Goal: Task Accomplishment & Management: Use online tool/utility

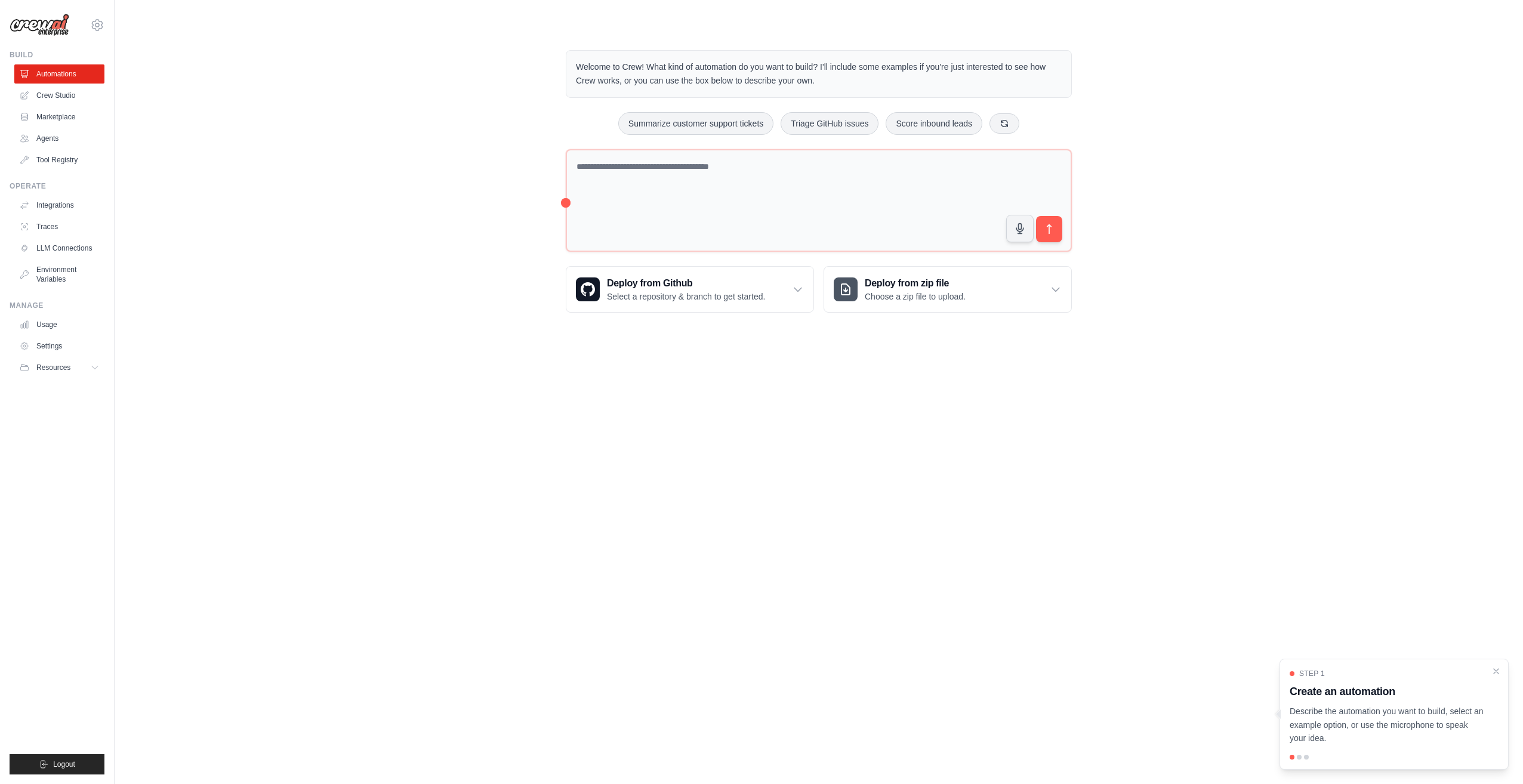
click at [845, 387] on body "onhmills@gmail.com Settings Build Automations Crew Studio" at bounding box center [761, 392] width 1523 height 784
click at [77, 91] on link "Crew Studio" at bounding box center [60, 95] width 90 height 19
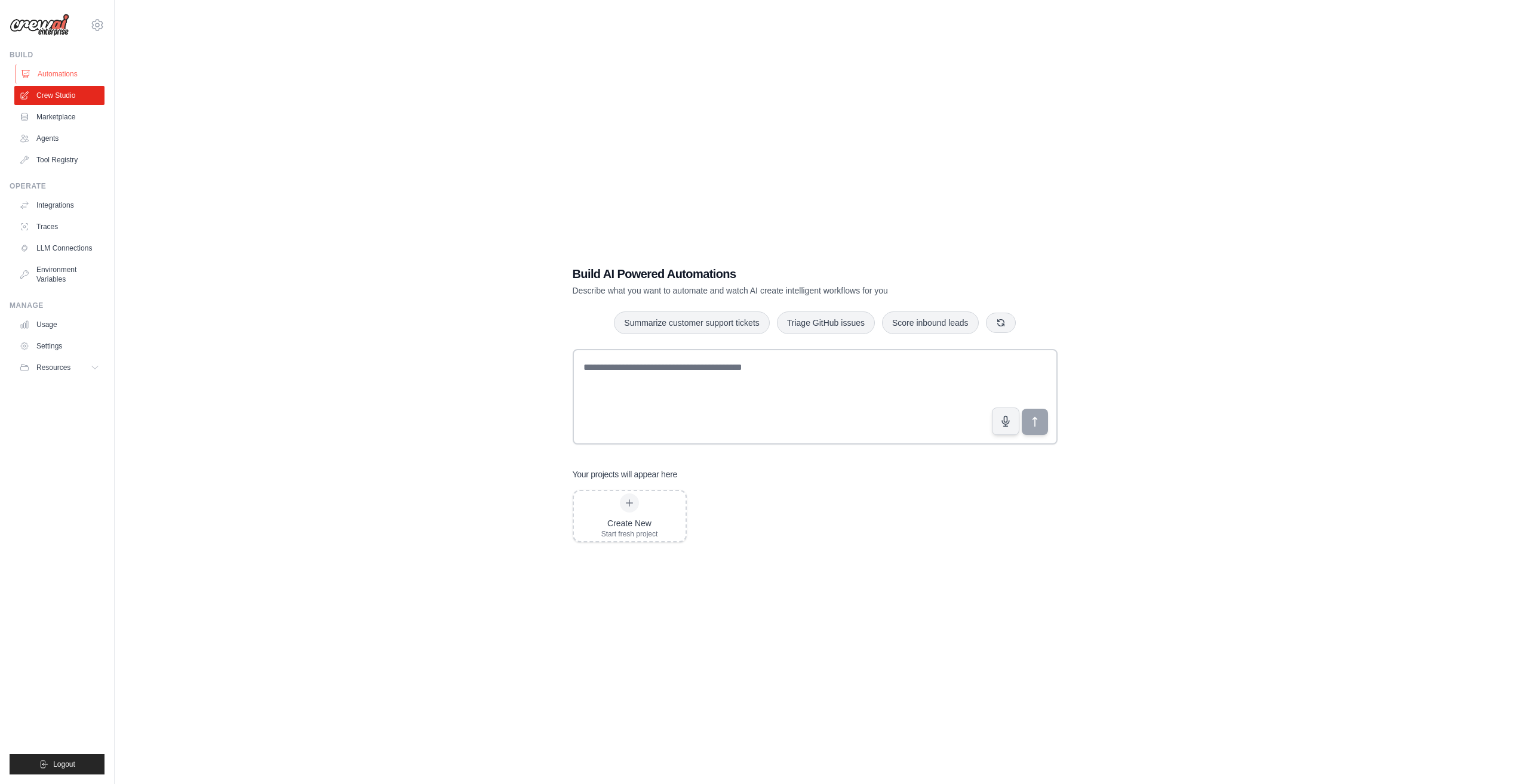
click at [32, 68] on link "Automations" at bounding box center [60, 73] width 90 height 19
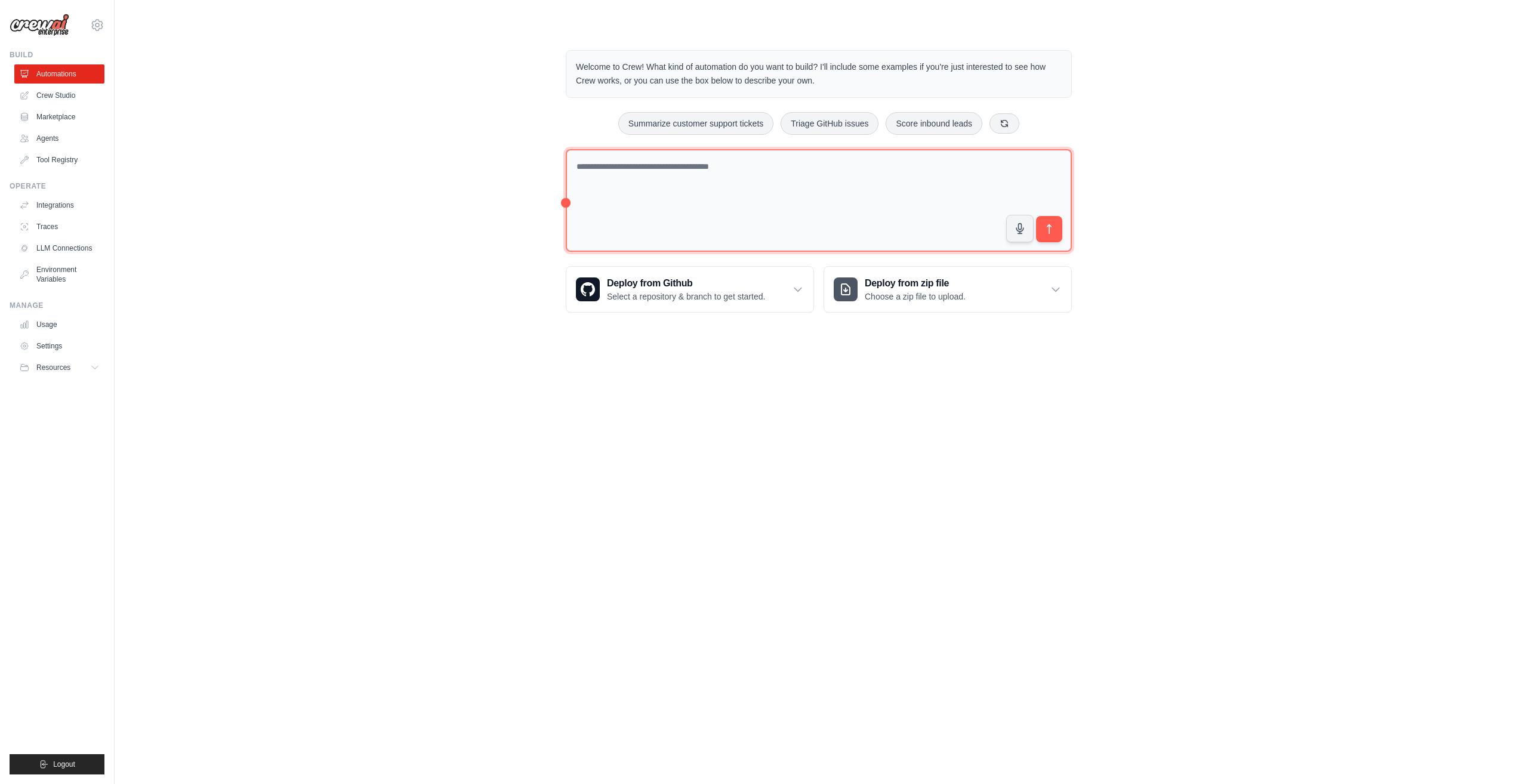
click at [729, 198] on textarea at bounding box center [818, 200] width 506 height 103
click at [954, 165] on textarea "**********" at bounding box center [818, 200] width 506 height 103
click at [624, 186] on textarea "**********" at bounding box center [818, 200] width 506 height 103
type textarea "**********"
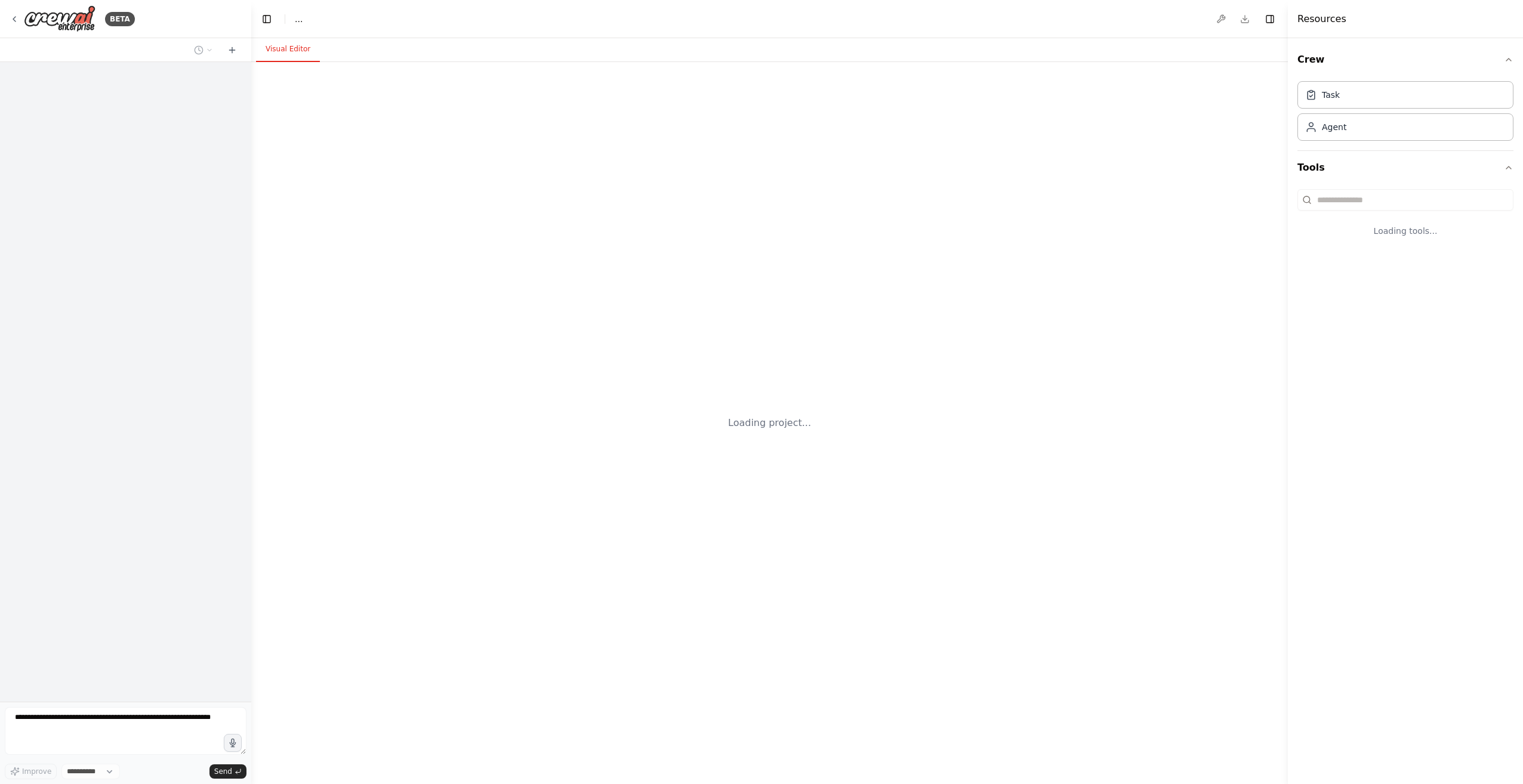
select select "****"
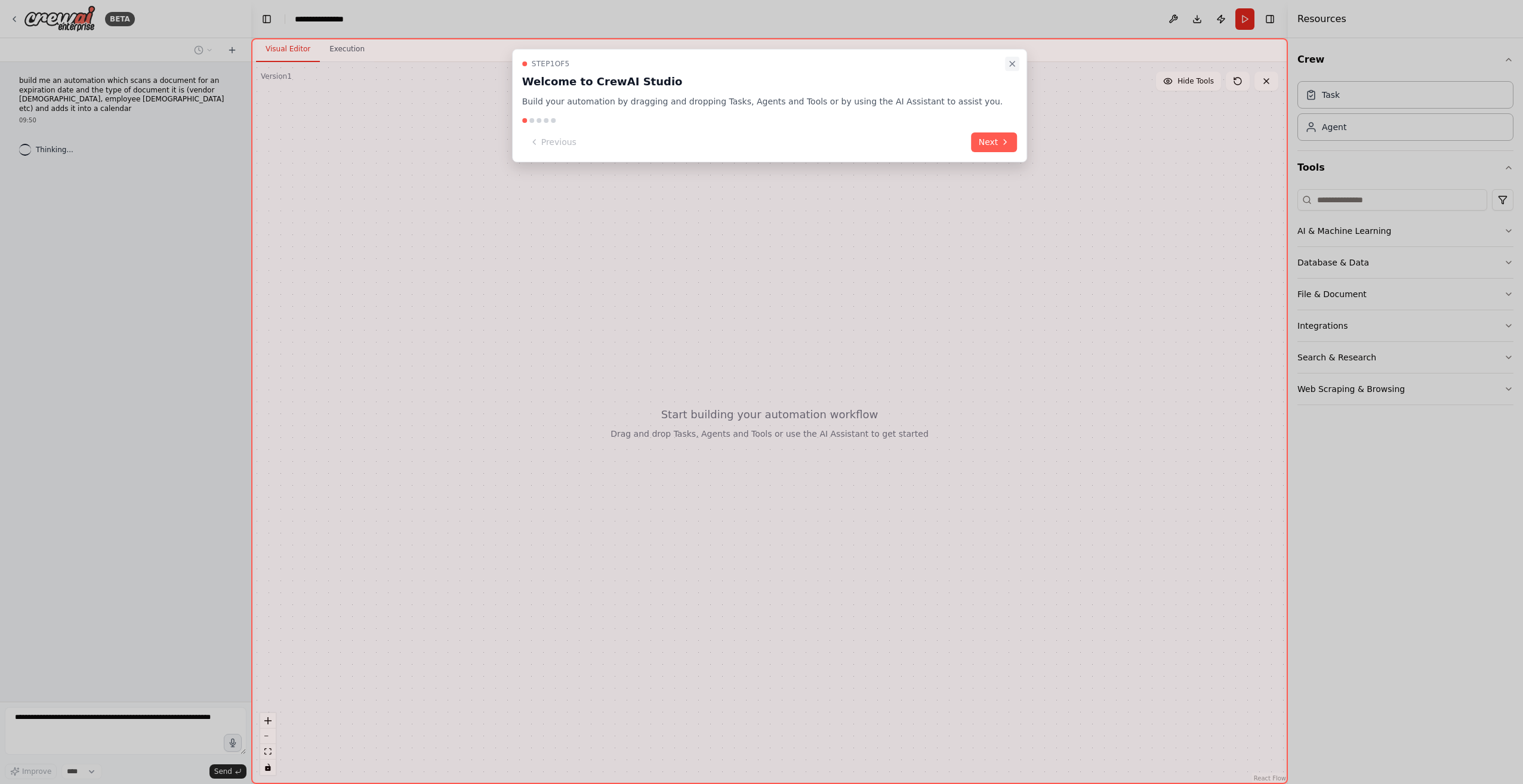
click at [978, 67] on div "Step 1 of 5 Welcome to CrewAI Studio Build your automation by dragging and drop…" at bounding box center [770, 106] width 516 height 113
click at [1007, 64] on icon "Close walkthrough" at bounding box center [1012, 64] width 10 height 10
click at [972, 137] on button "Next" at bounding box center [995, 142] width 46 height 20
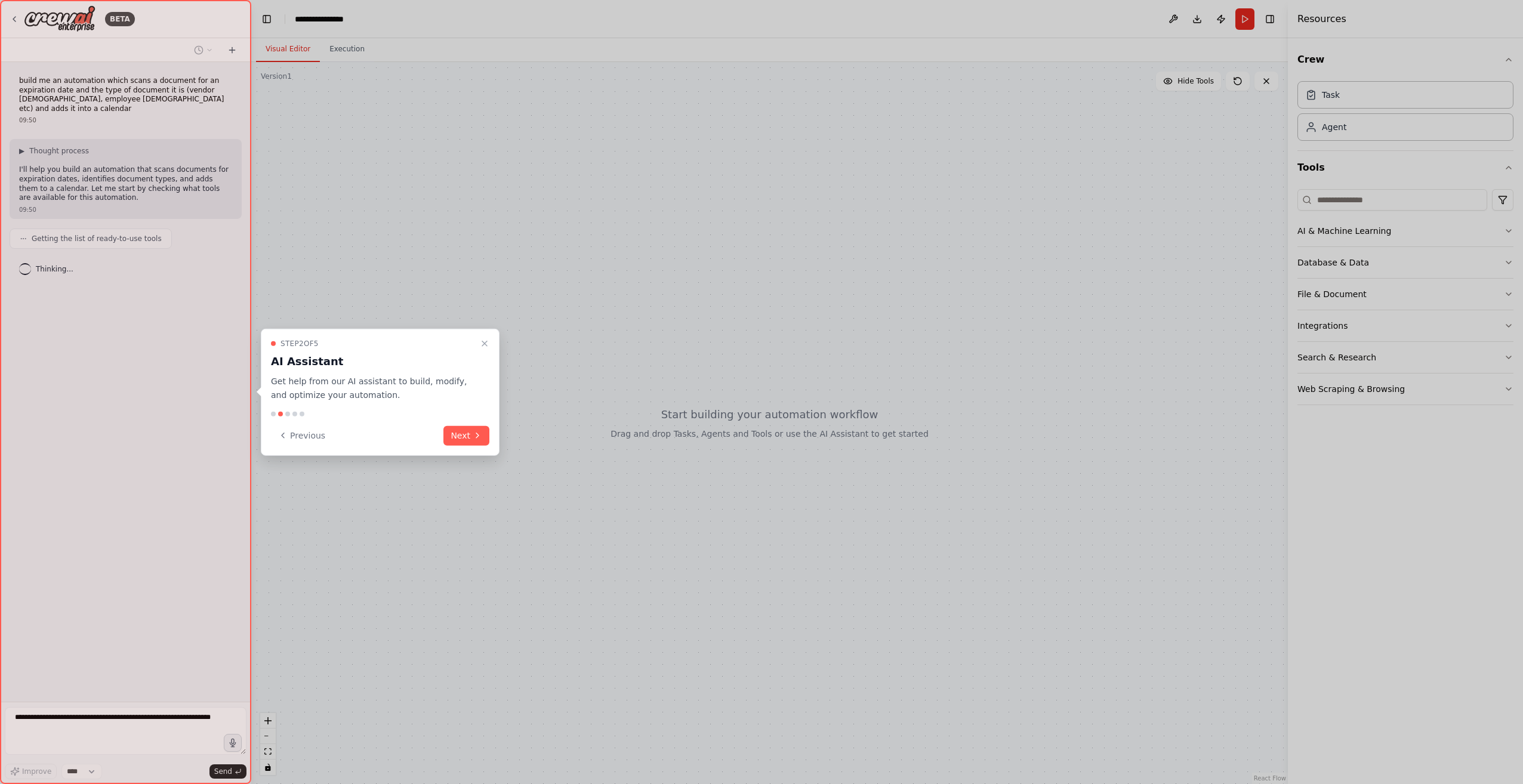
click at [962, 137] on div at bounding box center [761, 392] width 1523 height 784
click at [452, 434] on button "Next" at bounding box center [467, 436] width 46 height 20
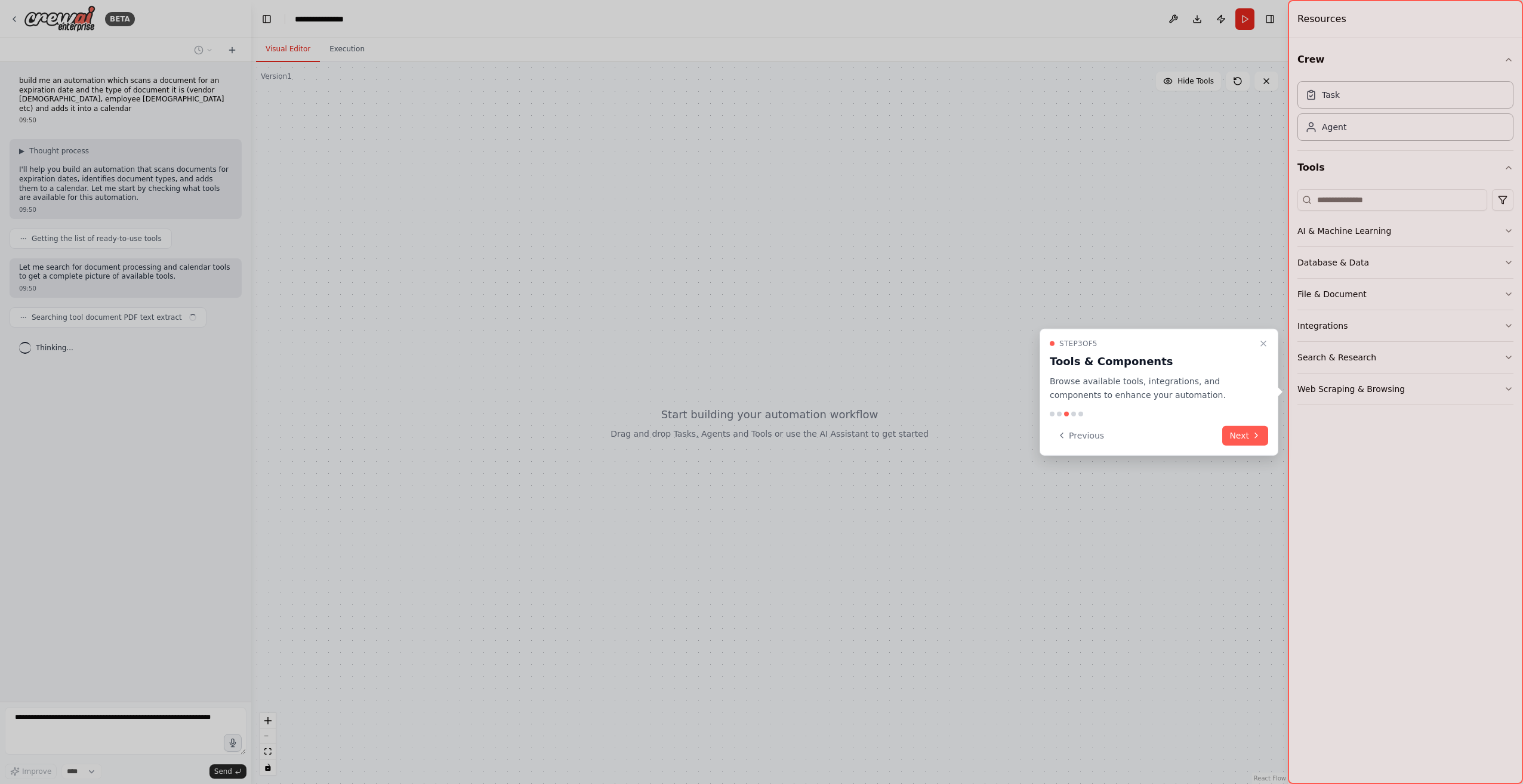
click at [1247, 430] on button "Next" at bounding box center [1245, 436] width 46 height 20
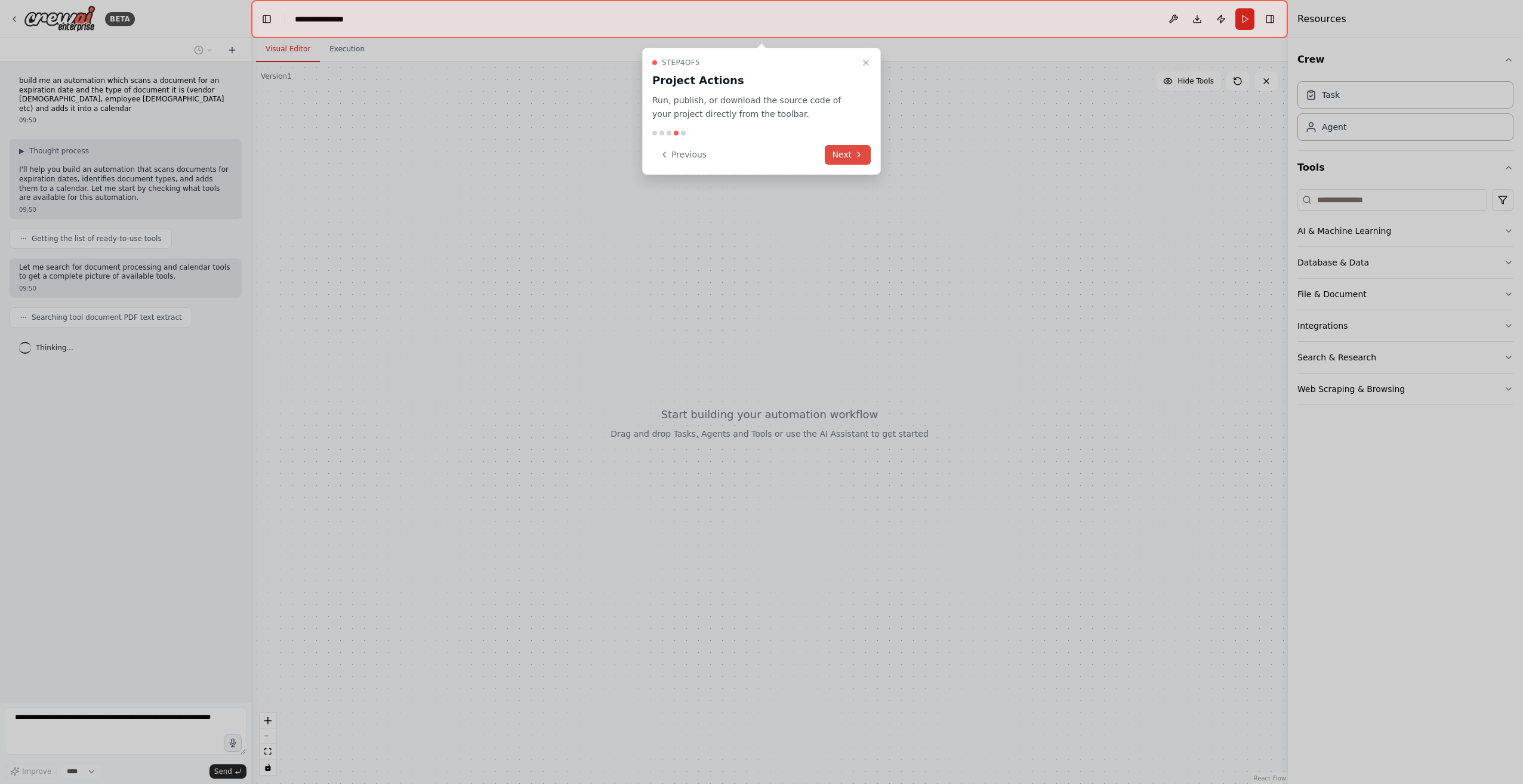
click at [848, 155] on button "Next" at bounding box center [848, 155] width 46 height 20
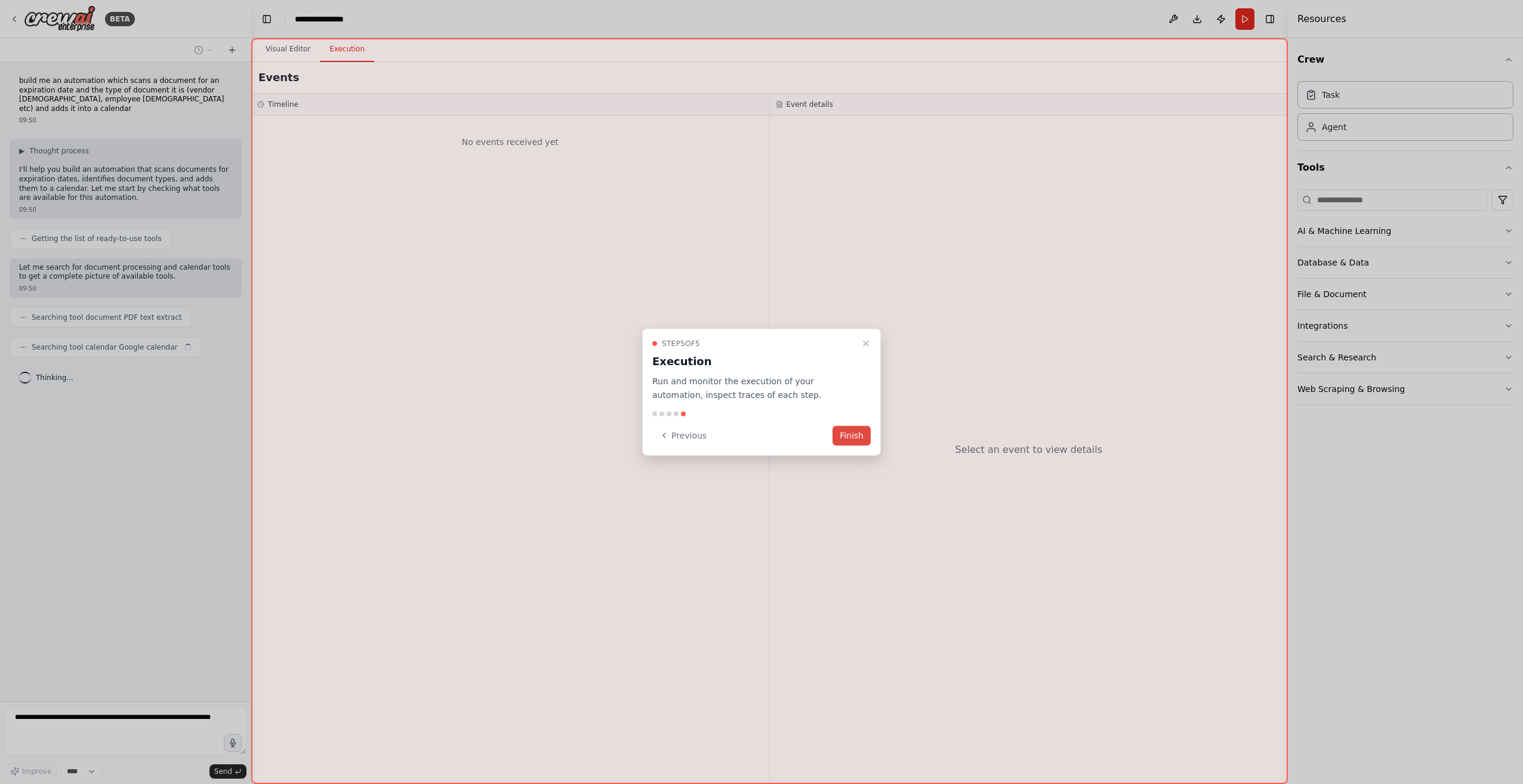
click at [847, 436] on button "Finish" at bounding box center [852, 436] width 38 height 20
click at [850, 439] on button "Finish" at bounding box center [852, 436] width 38 height 20
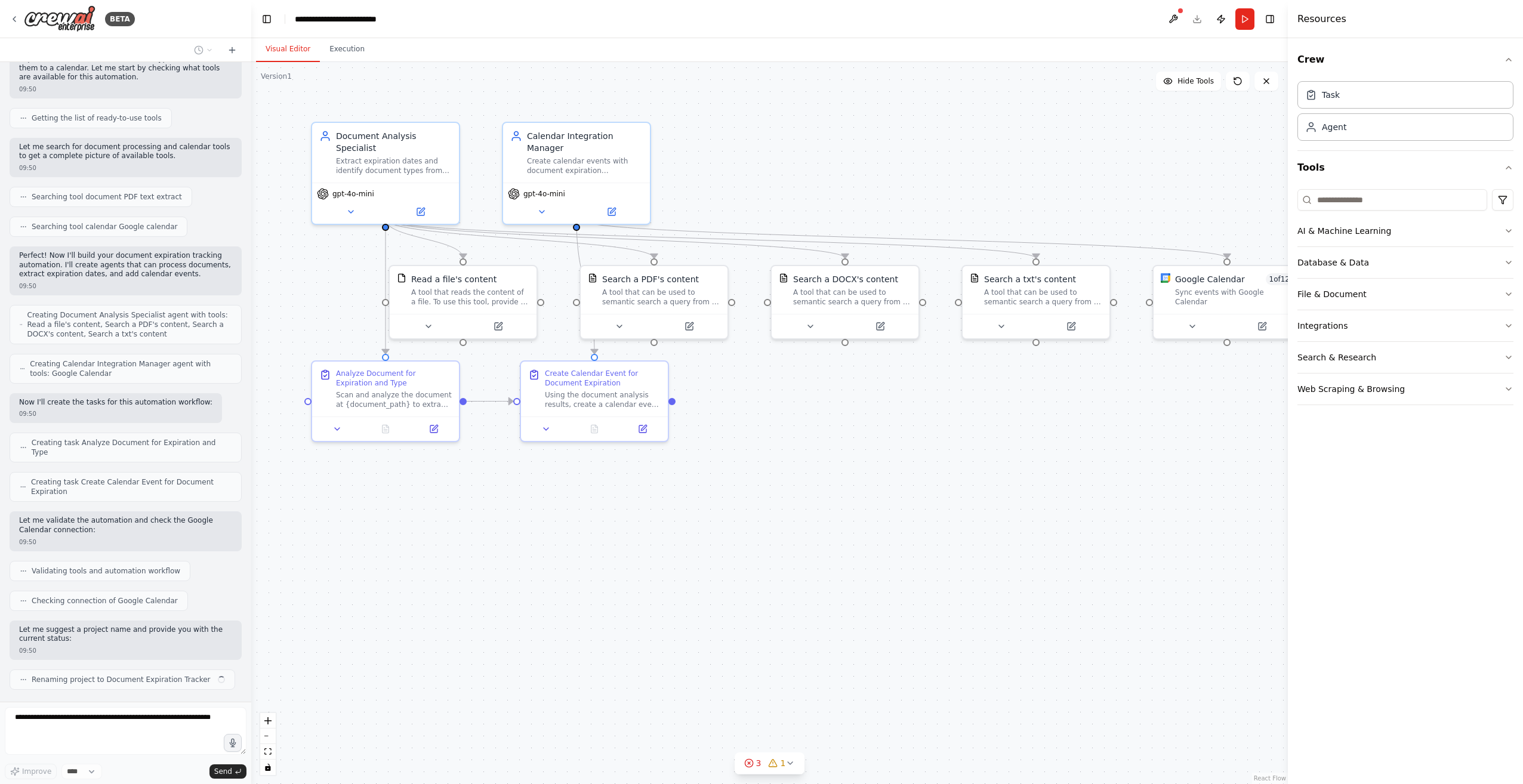
scroll to position [129, 0]
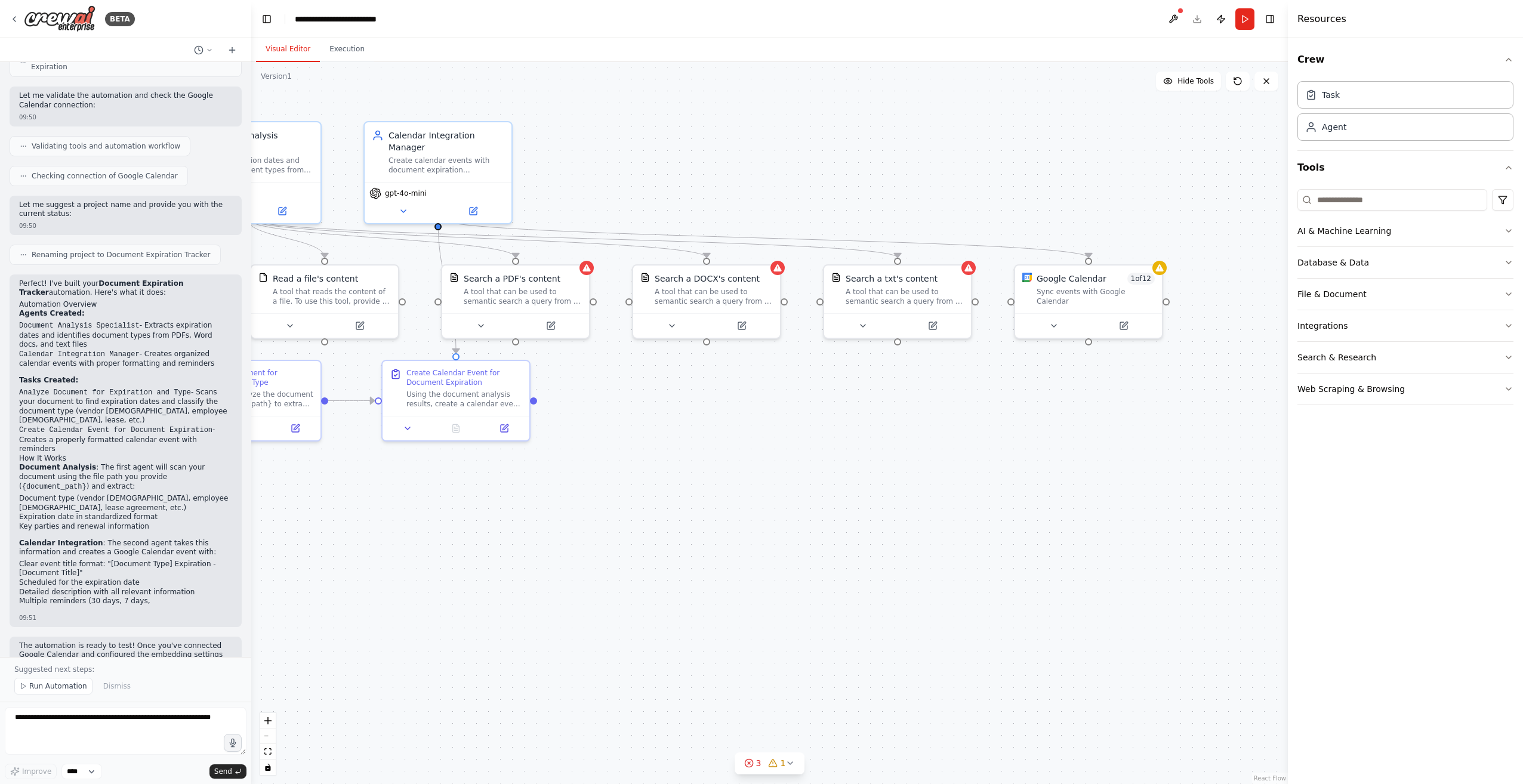
drag, startPoint x: 855, startPoint y: 678, endPoint x: 717, endPoint y: 677, distance: 138.0
click at [717, 677] on div ".deletable-edge-delete-btn { width: 20px; height: 20px; border: 0px solid #ffff…" at bounding box center [770, 423] width 1037 height 722
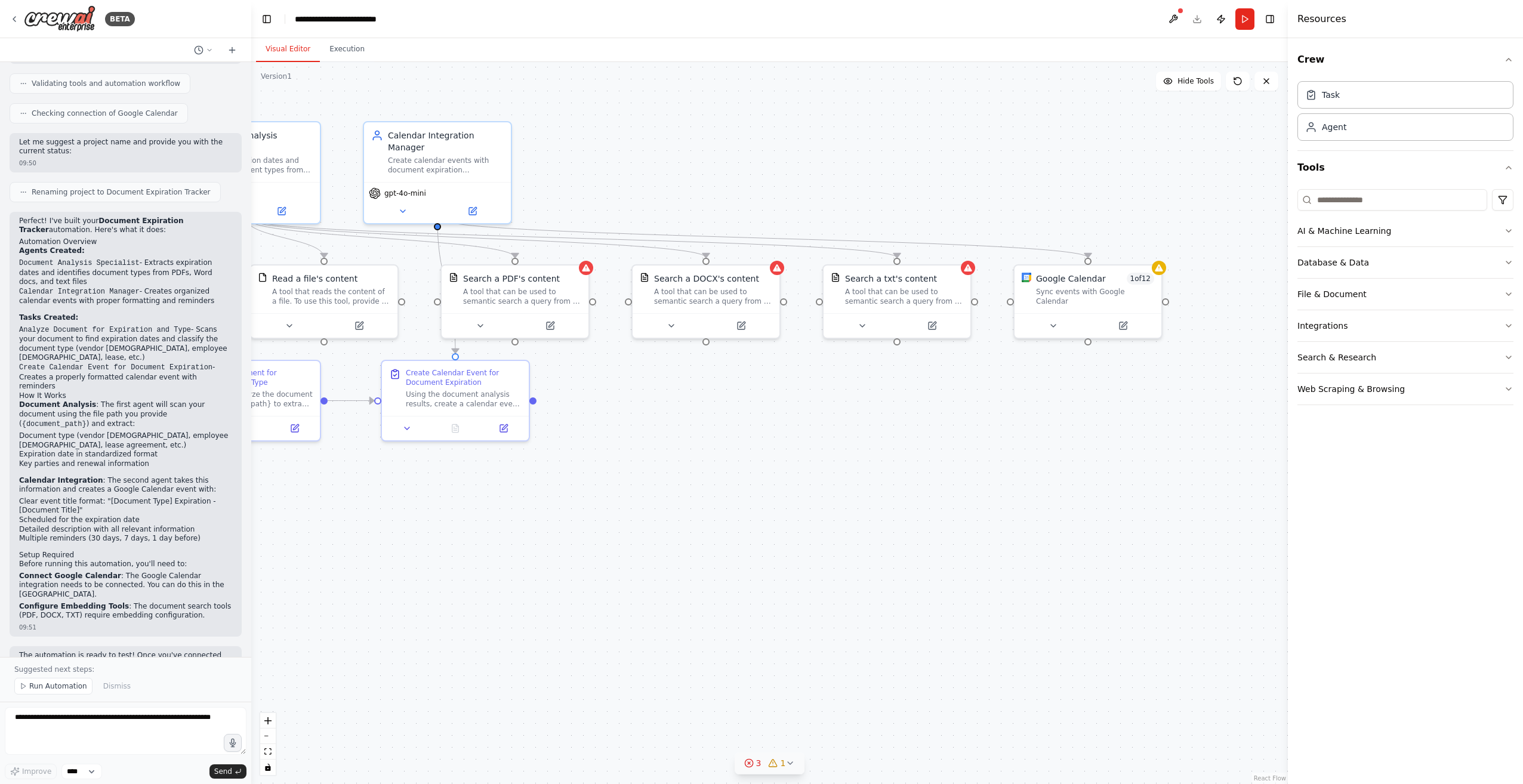
click at [782, 769] on span "1" at bounding box center [783, 763] width 5 height 12
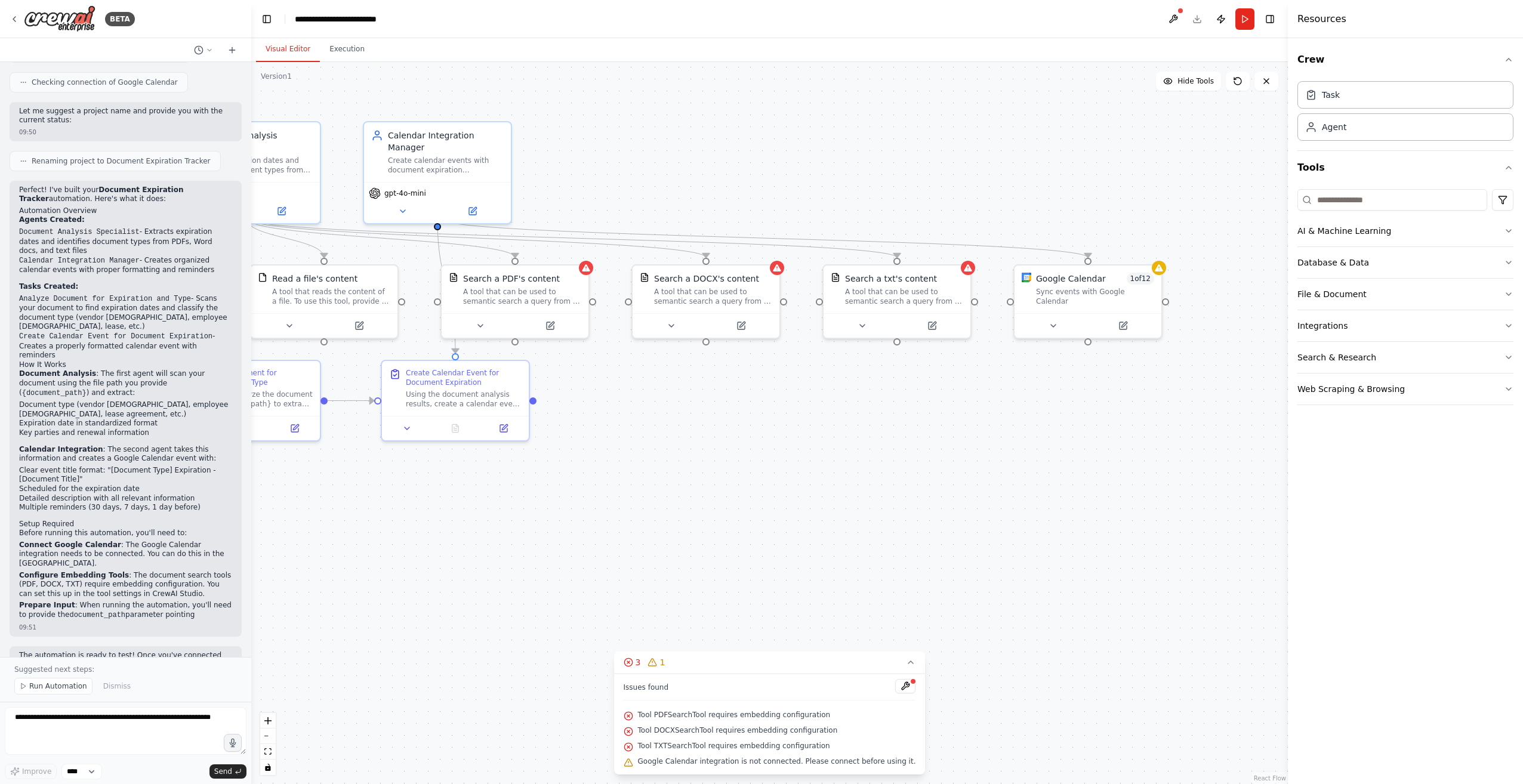
scroll to position [649, 0]
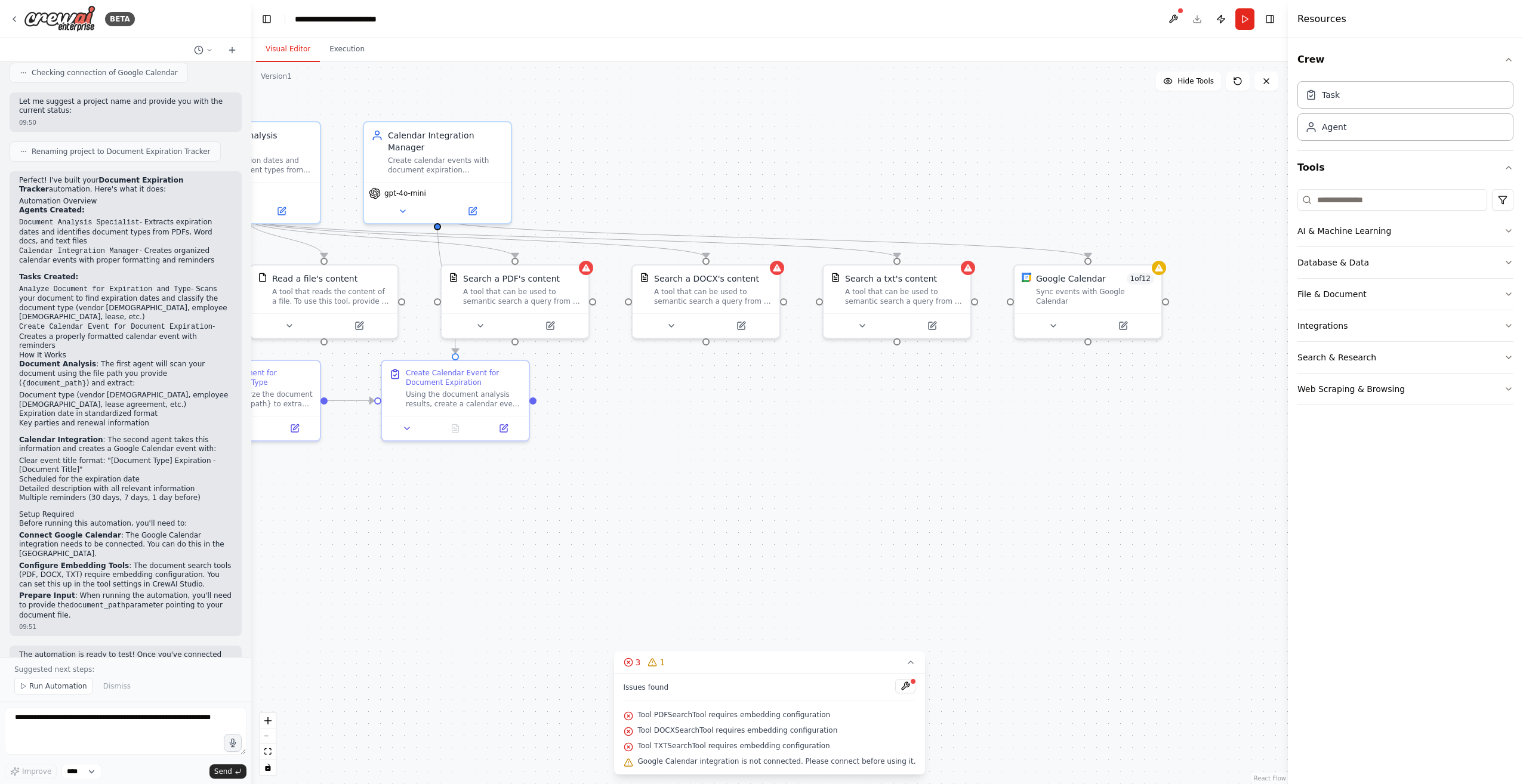
click at [982, 653] on div ".deletable-edge-delete-btn { width: 20px; height: 20px; border: 0px solid #ffff…" at bounding box center [770, 423] width 1037 height 722
click at [631, 651] on div ".deletable-edge-delete-btn { width: 20px; height: 20px; border: 0px solid #ffff…" at bounding box center [770, 423] width 1037 height 722
click at [906, 665] on icon at bounding box center [911, 662] width 10 height 10
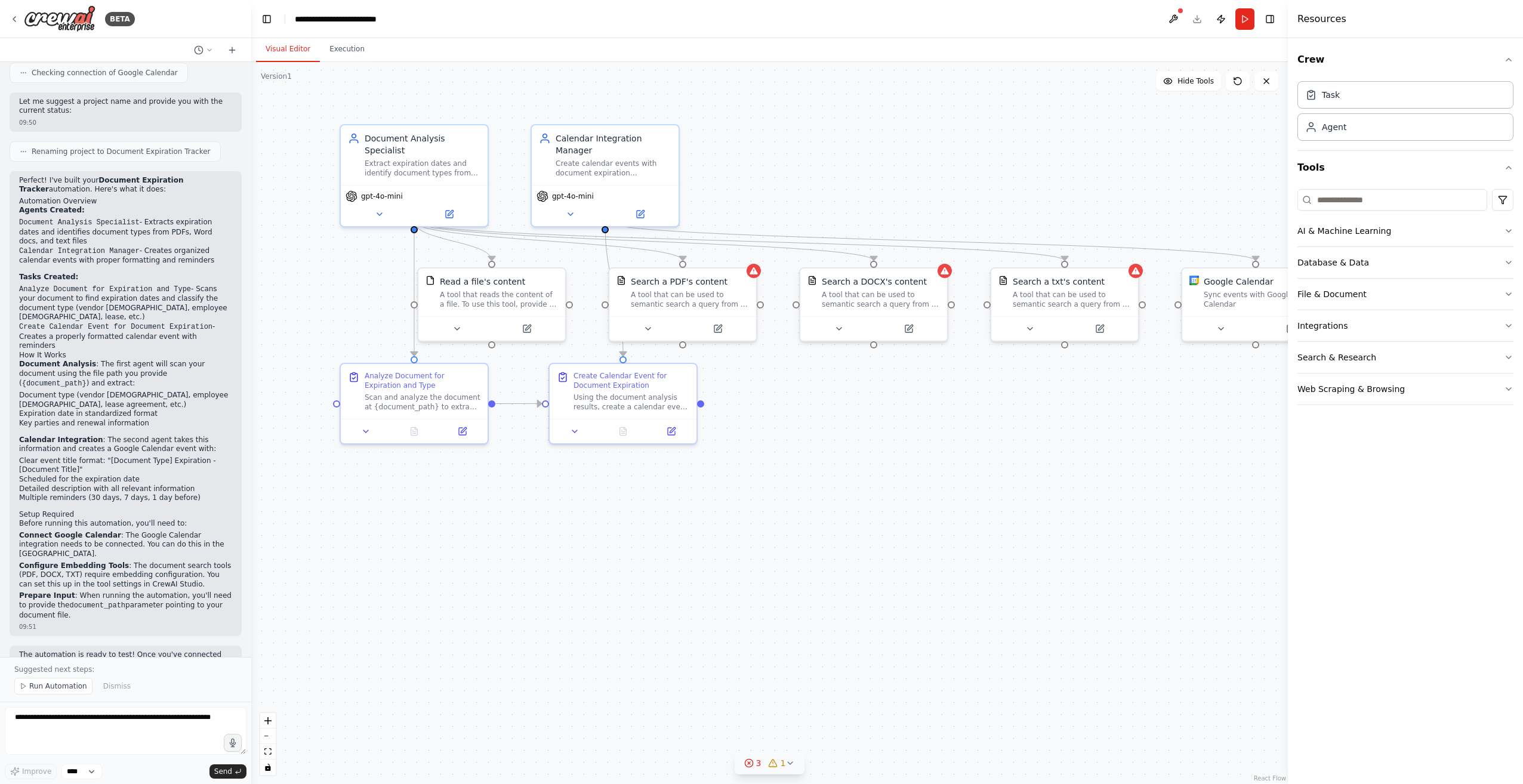
drag, startPoint x: 726, startPoint y: 652, endPoint x: 881, endPoint y: 656, distance: 155.1
click at [881, 656] on div ".deletable-edge-delete-btn { width: 20px; height: 20px; border: 0px solid #ffff…" at bounding box center [770, 423] width 1037 height 722
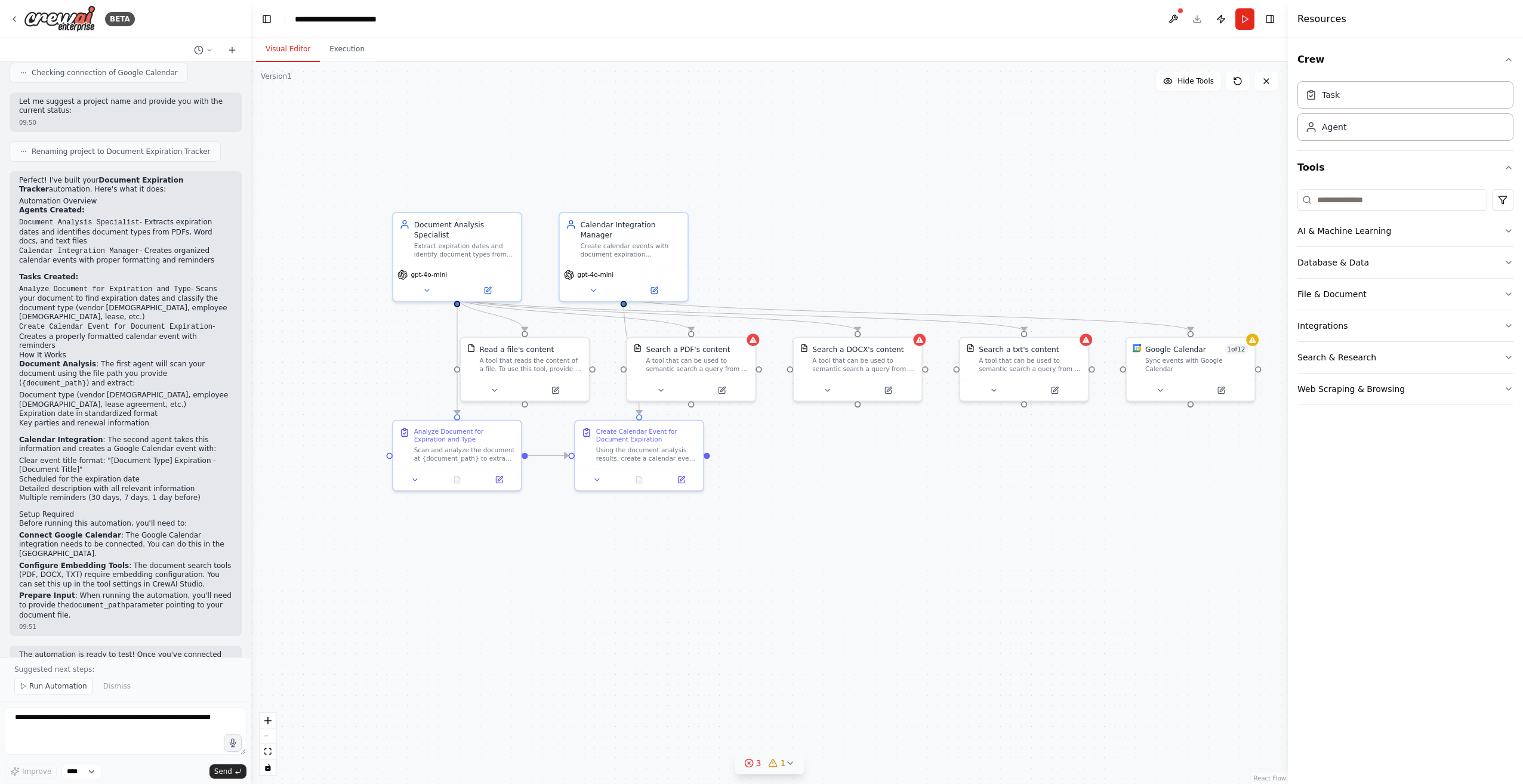
drag, startPoint x: 926, startPoint y: 637, endPoint x: 909, endPoint y: 657, distance: 26.2
click at [909, 657] on div ".deletable-edge-delete-btn { width: 20px; height: 20px; border: 0px solid #ffff…" at bounding box center [770, 423] width 1037 height 722
click at [848, 354] on div "Search a DOCX's content A tool that can be used to semantic search a query from…" at bounding box center [864, 356] width 103 height 30
click at [846, 358] on div "A tool that can be used to semantic search a query from a DOCX's content." at bounding box center [869, 362] width 103 height 16
drag, startPoint x: 842, startPoint y: 360, endPoint x: 858, endPoint y: 367, distance: 17.5
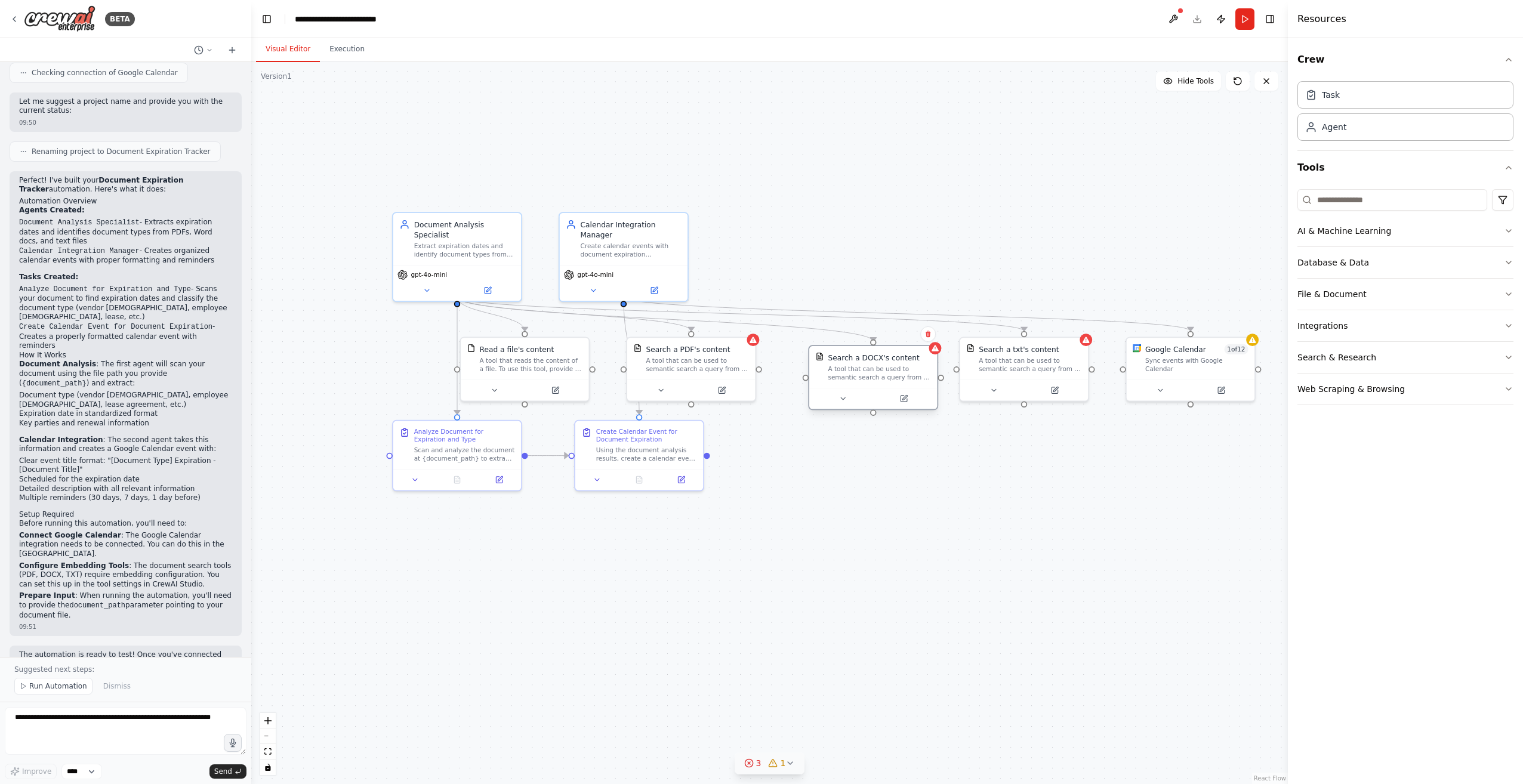
click at [858, 367] on div "A tool that can be used to semantic search a query from a DOCX's content." at bounding box center [879, 373] width 103 height 16
drag, startPoint x: 711, startPoint y: 373, endPoint x: 741, endPoint y: 372, distance: 30.0
click at [741, 372] on div "Search a PDF's content A tool that can be used to semantic search a query from …" at bounding box center [717, 357] width 128 height 42
drag, startPoint x: 860, startPoint y: 377, endPoint x: 864, endPoint y: 371, distance: 7.2
click at [864, 371] on div "Search a DOCX's content A tool that can be used to semantic search a query from…" at bounding box center [873, 357] width 128 height 42
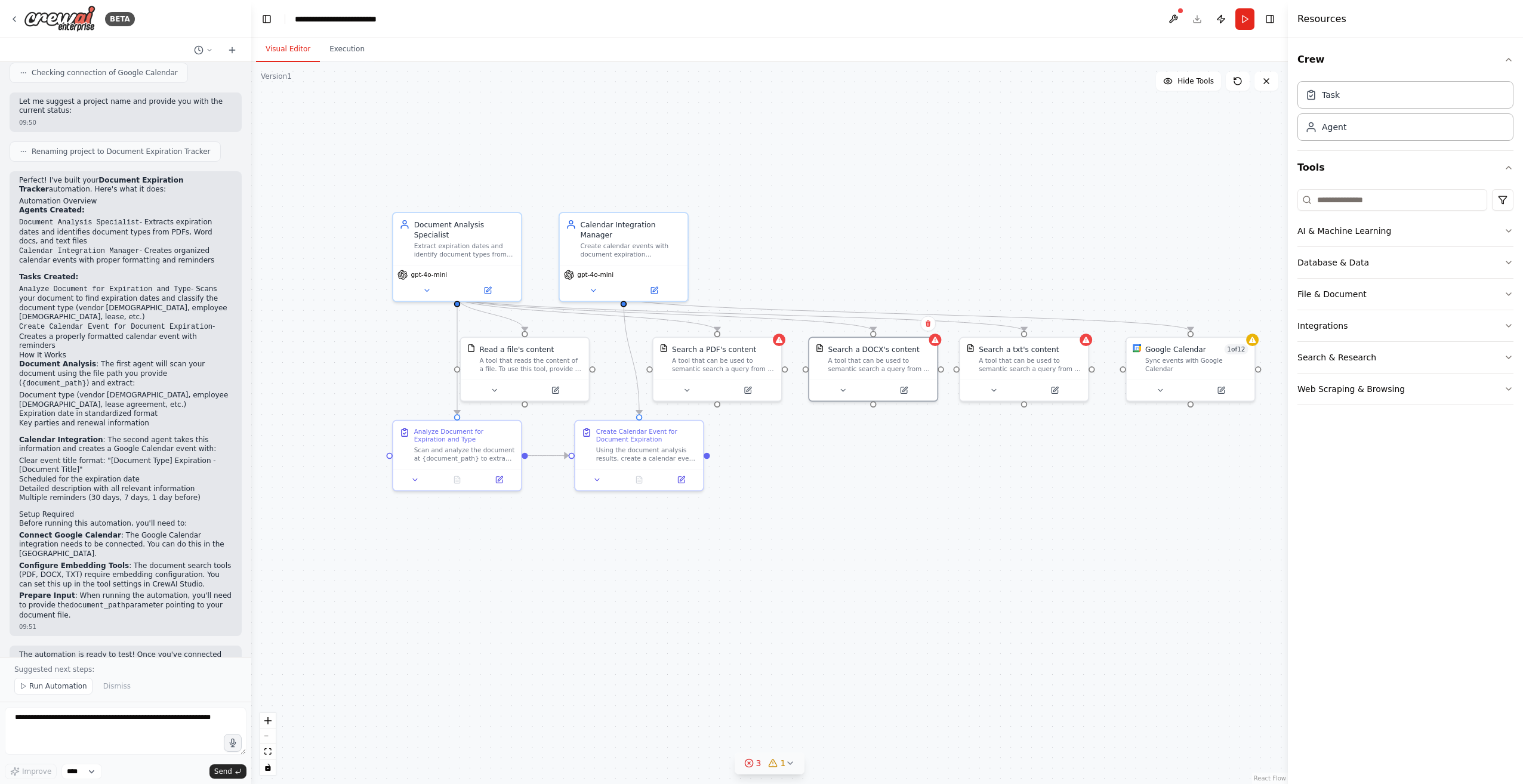
click at [848, 439] on div ".deletable-edge-delete-btn { width: 20px; height: 20px; border: 0px solid #ffff…" at bounding box center [770, 423] width 1037 height 722
drag, startPoint x: 510, startPoint y: 363, endPoint x: 535, endPoint y: 366, distance: 25.2
click at [535, 366] on div "A tool that reads the content of a file. To use this tool, provide a 'file_path…" at bounding box center [556, 362] width 103 height 16
click at [762, 478] on div ".deletable-edge-delete-btn { width: 20px; height: 20px; border: 0px solid #ffff…" at bounding box center [770, 423] width 1037 height 722
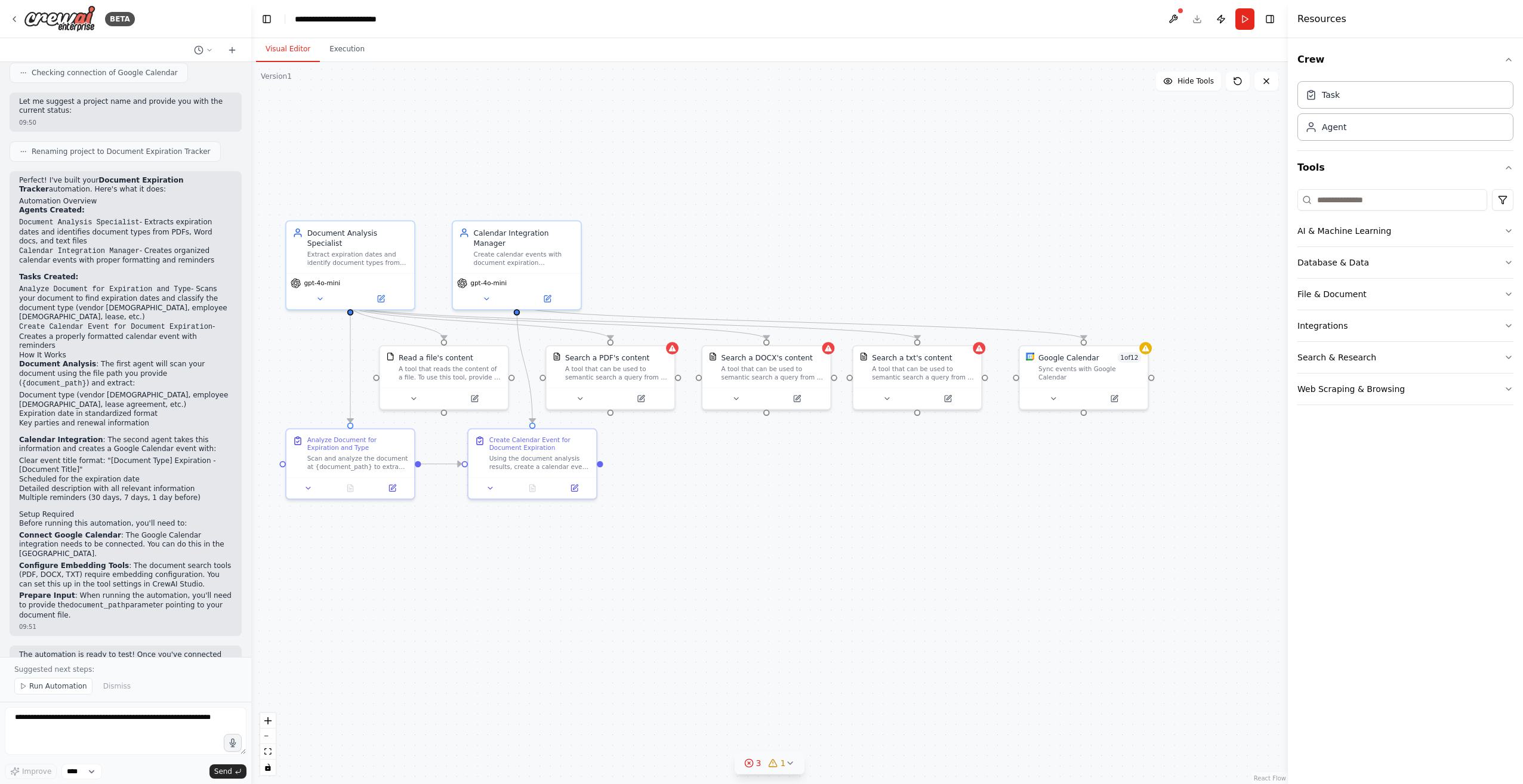
drag, startPoint x: 742, startPoint y: 672, endPoint x: 677, endPoint y: 679, distance: 65.4
click at [677, 679] on div ".deletable-edge-delete-btn { width: 20px; height: 20px; border: 0px solid #ffff…" at bounding box center [770, 423] width 1037 height 722
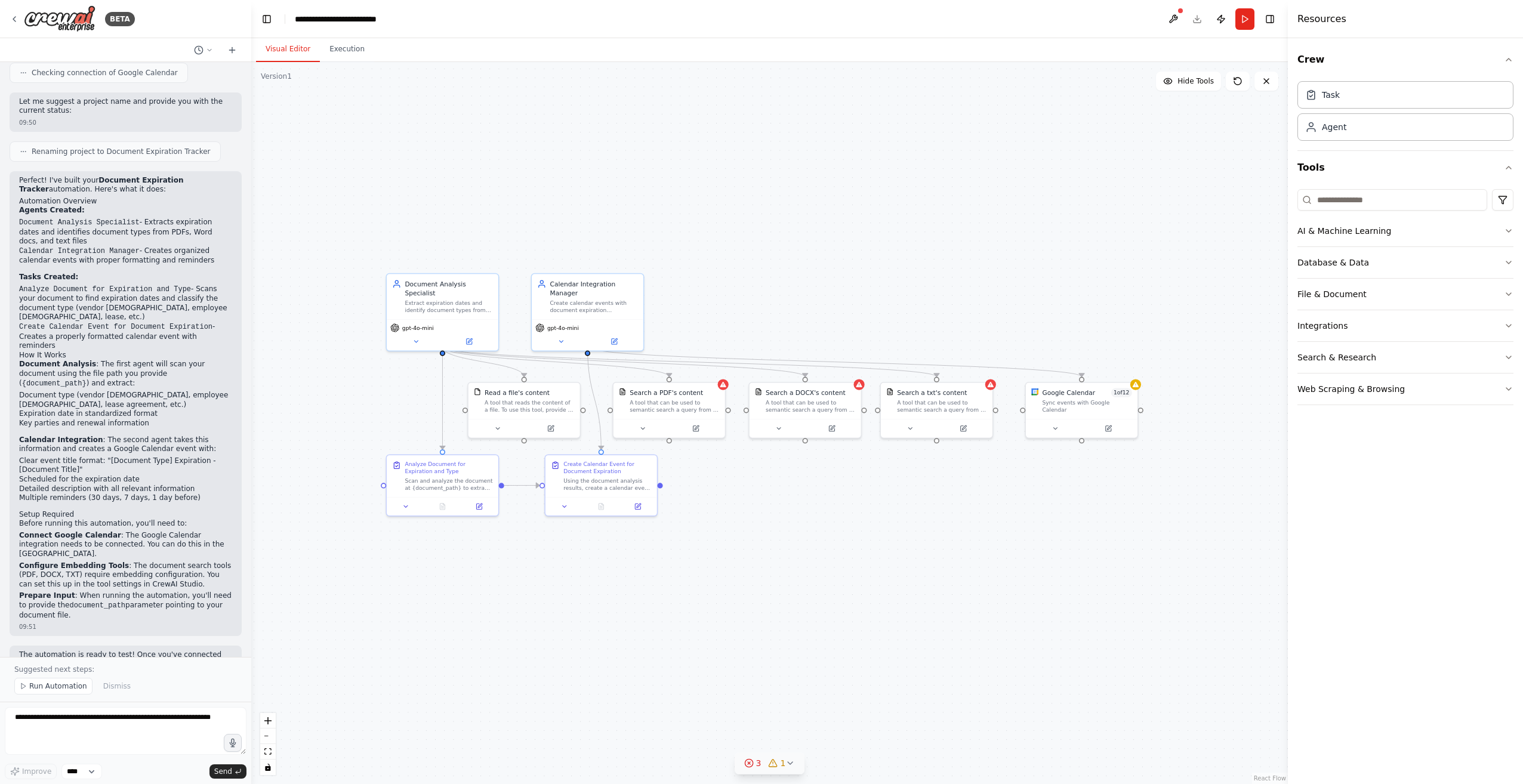
click at [789, 663] on div ".deletable-edge-delete-btn { width: 20px; height: 20px; border: 0px solid #ffff…" at bounding box center [770, 423] width 1037 height 722
